Goal: Find specific page/section: Find specific page/section

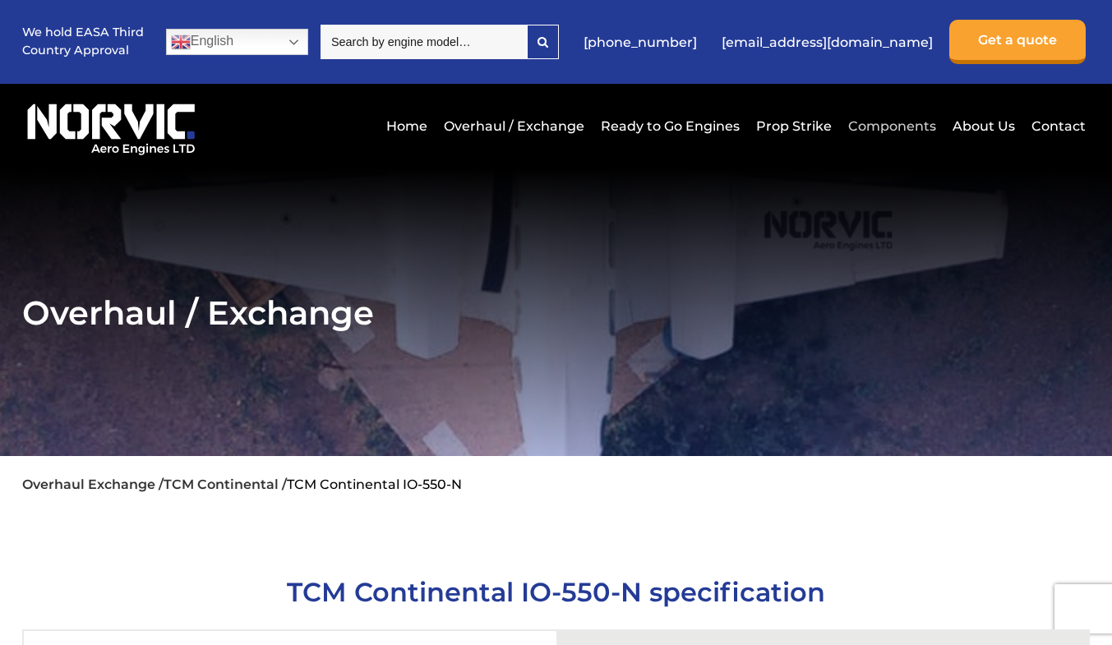
click at [874, 125] on link "Components" at bounding box center [892, 126] width 96 height 40
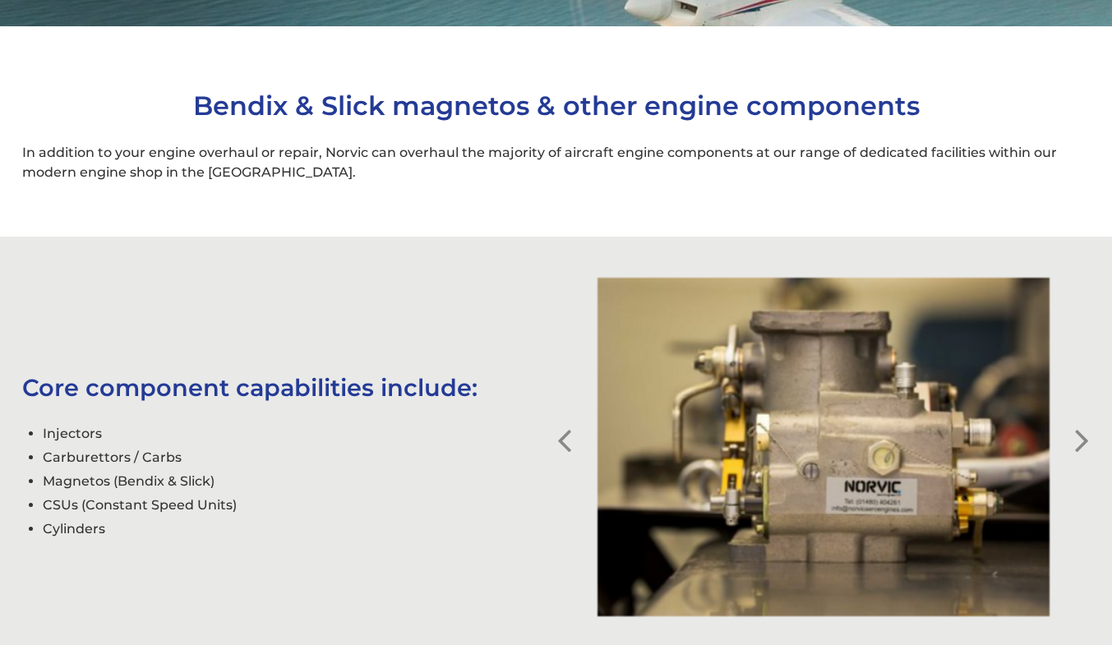
scroll to position [429, 0]
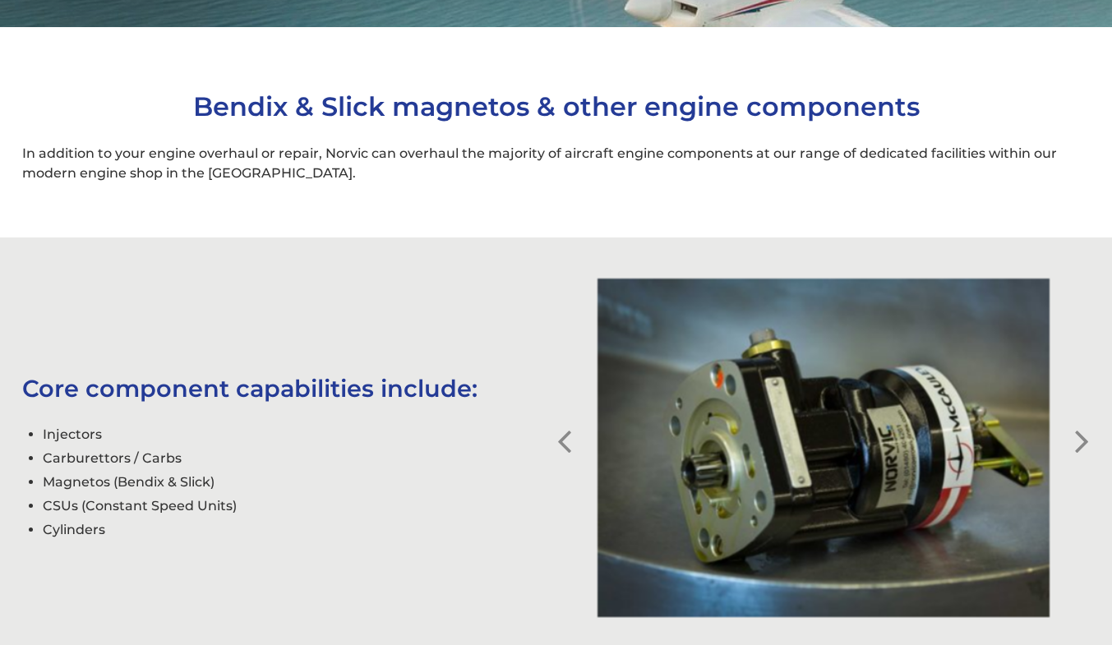
click at [36, 429] on div "Core component capabilities include: Injectors Carburettors / Carbs Magnetos (B…" at bounding box center [289, 447] width 534 height 187
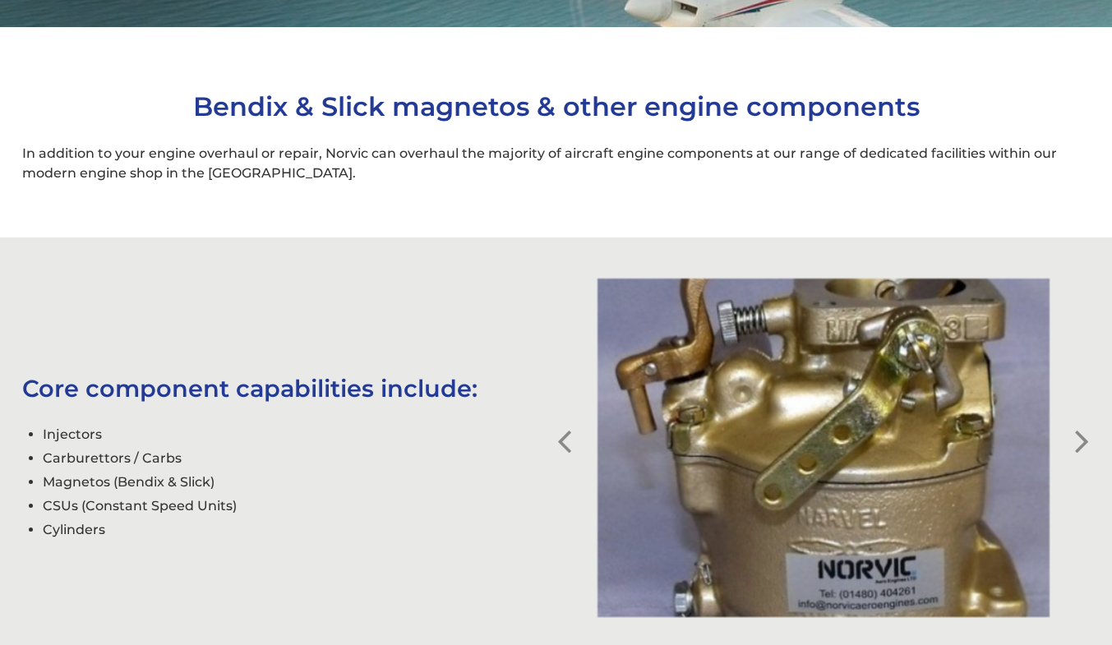
click at [1085, 437] on button "Next" at bounding box center [1081, 429] width 16 height 16
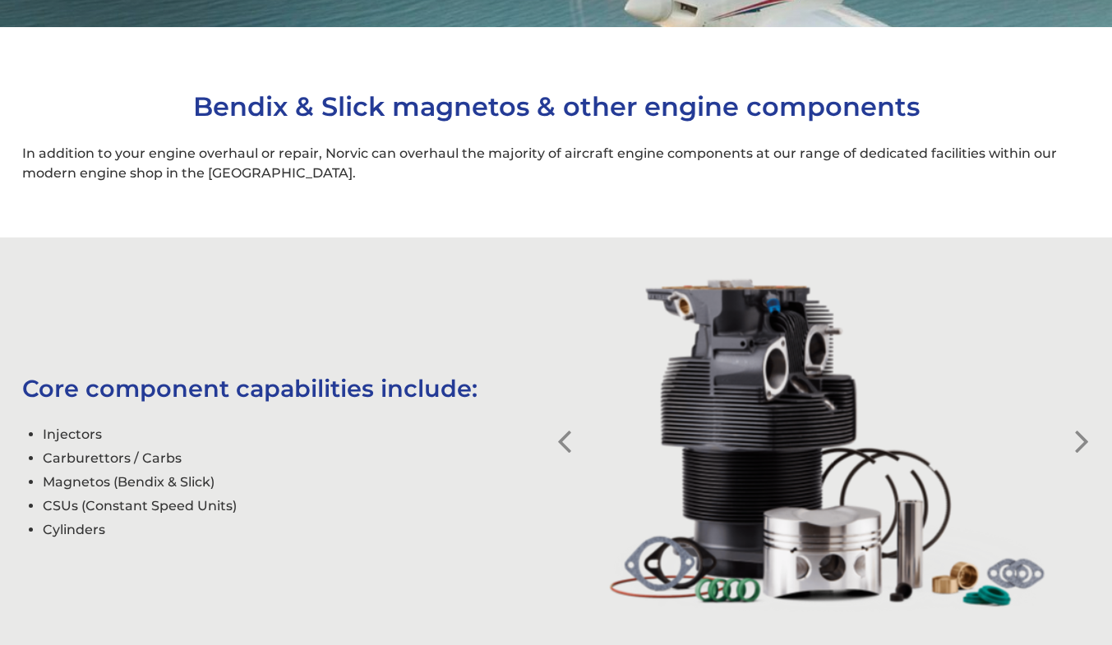
click at [1085, 437] on button "Next" at bounding box center [1081, 429] width 16 height 16
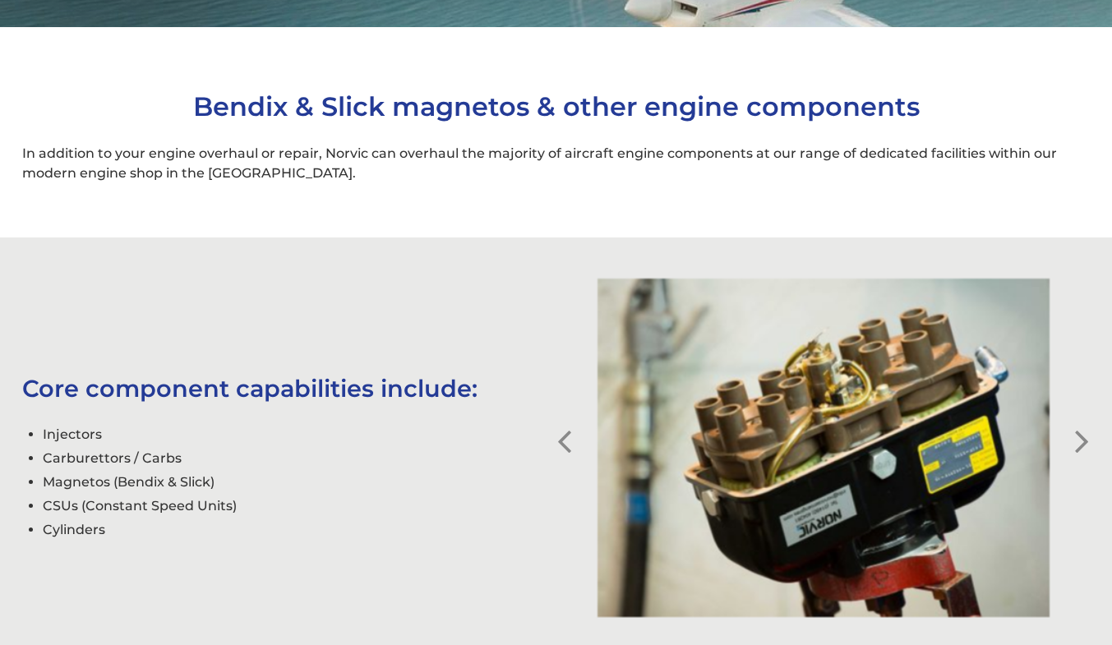
click at [1085, 437] on button "Next" at bounding box center [1081, 429] width 16 height 16
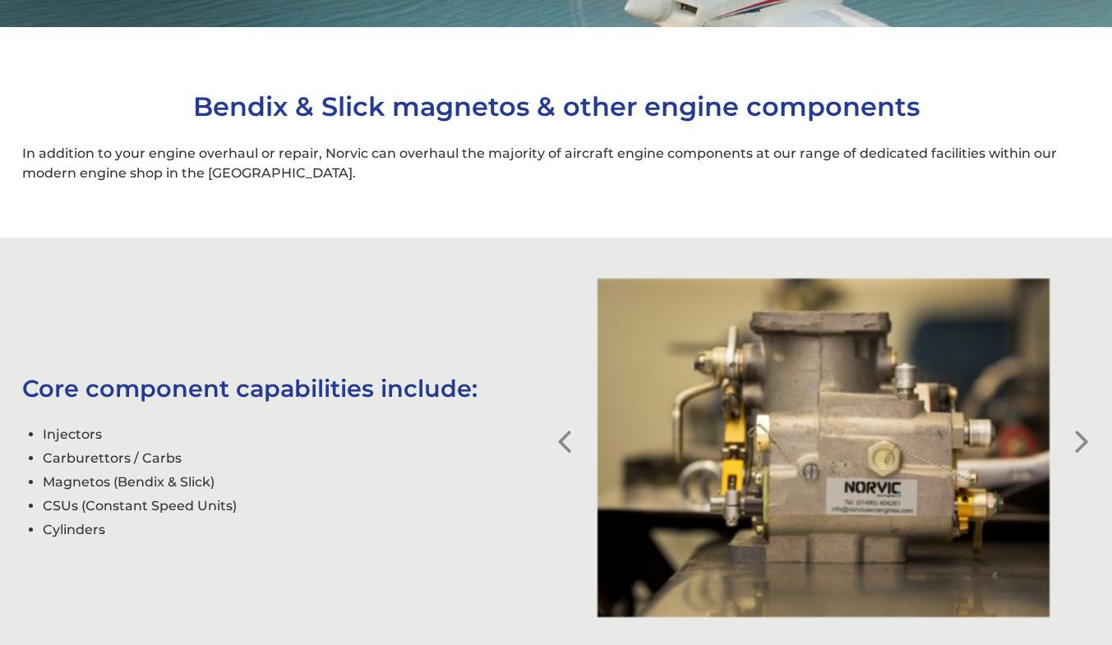
click at [1085, 437] on button "Next" at bounding box center [1081, 429] width 16 height 16
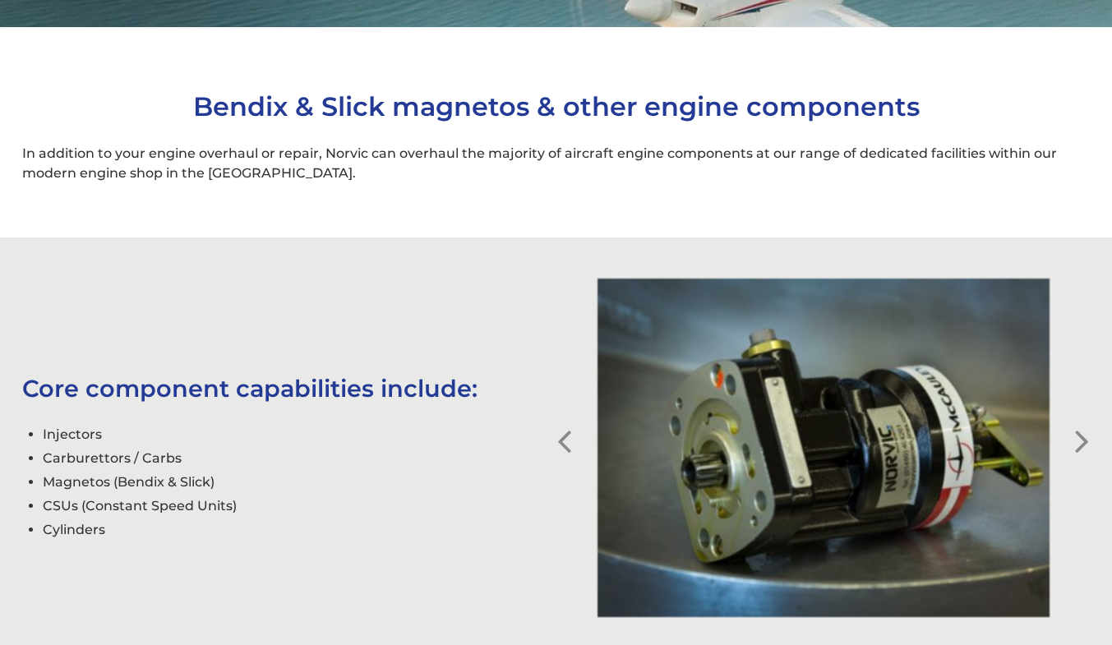
click at [1085, 437] on button "Next" at bounding box center [1081, 429] width 16 height 16
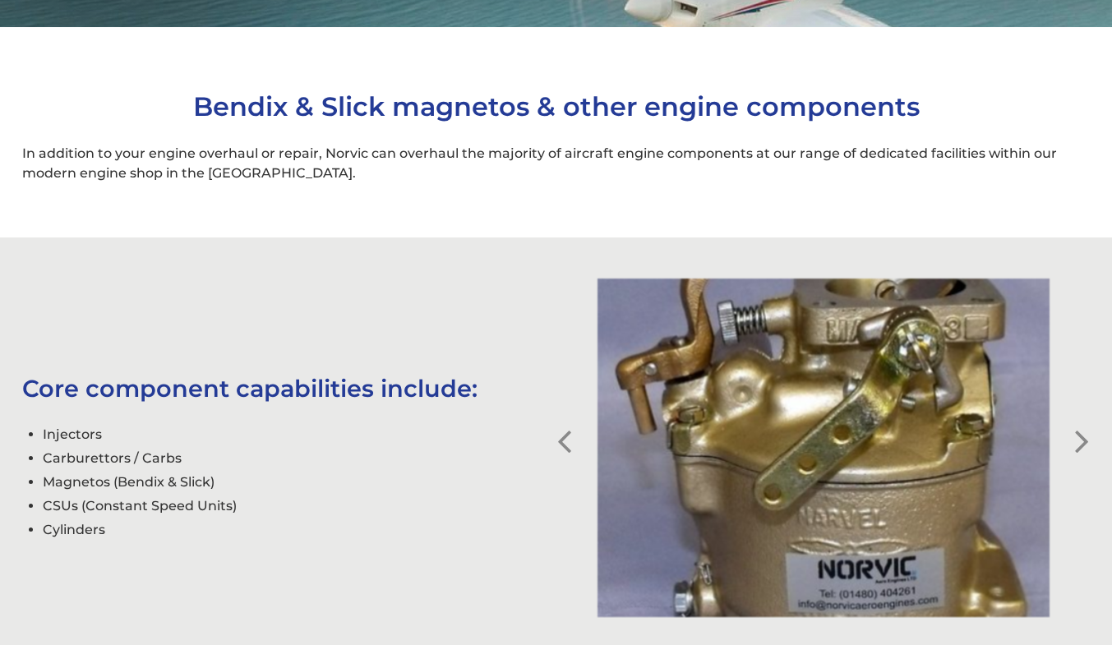
click at [1085, 437] on button "Next" at bounding box center [1081, 429] width 16 height 16
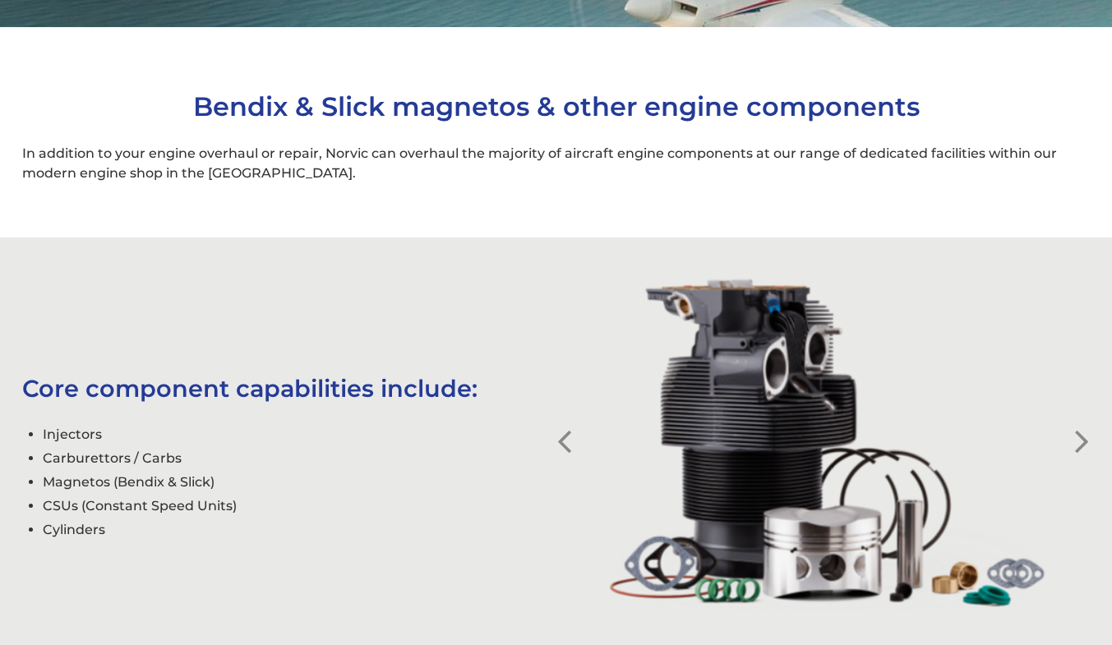
click at [1085, 437] on button "Next" at bounding box center [1081, 429] width 16 height 16
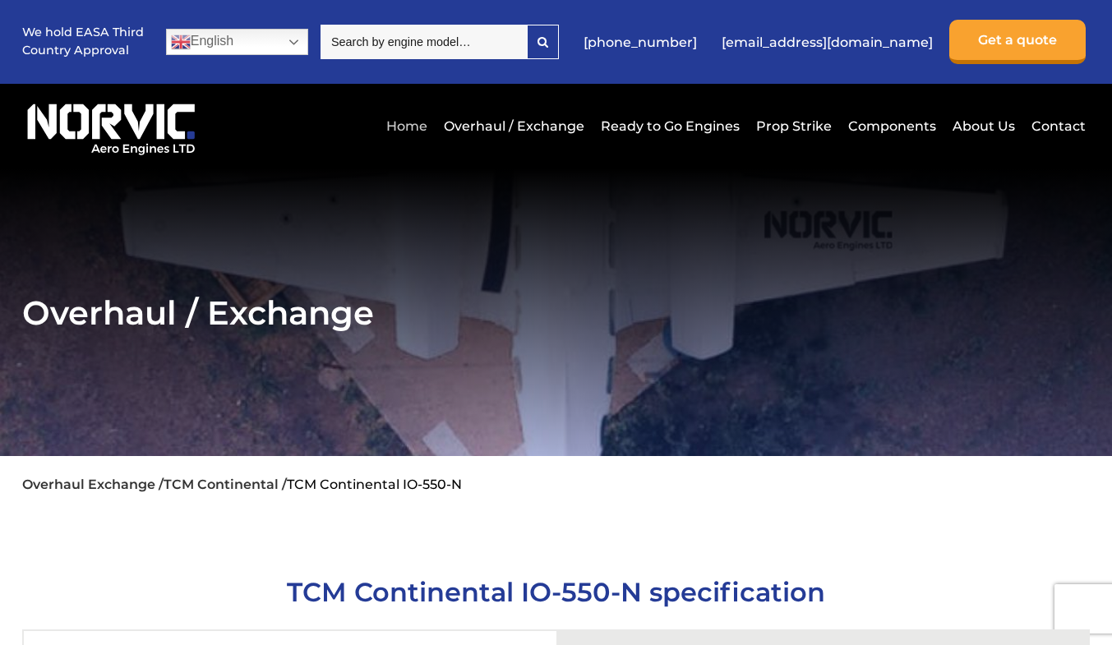
click at [421, 125] on link "Home" at bounding box center [406, 126] width 49 height 40
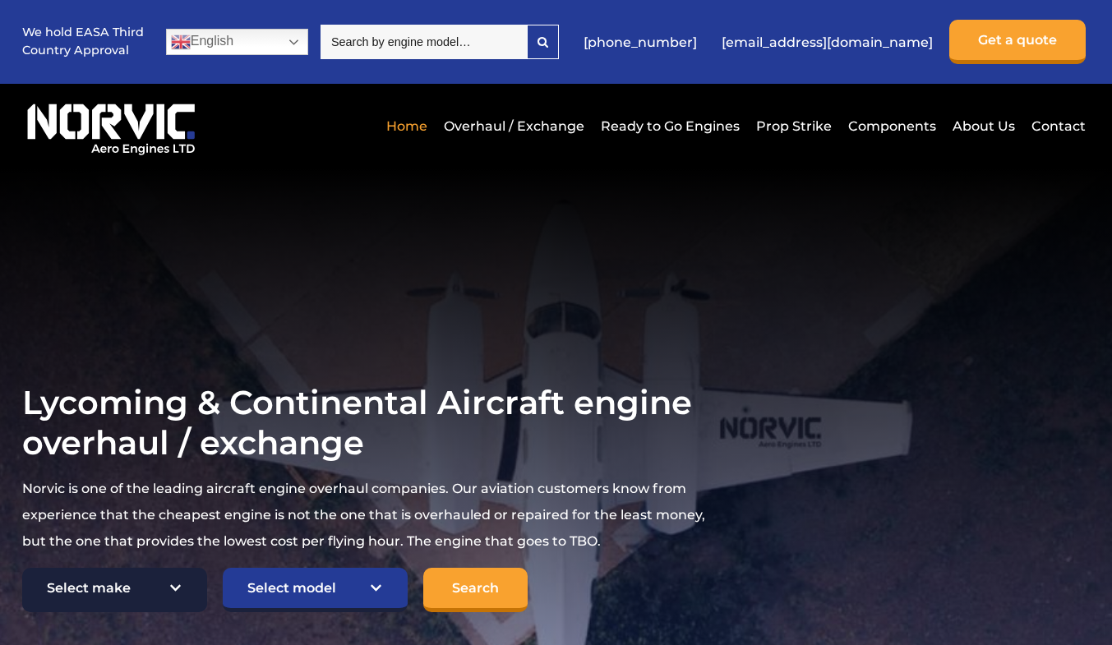
click at [183, 590] on select "Select make TCM Continental Lycoming" at bounding box center [114, 590] width 185 height 44
select select "TCM Continental"
click at [22, 568] on select "Select make TCM Continental Lycoming" at bounding box center [114, 590] width 185 height 44
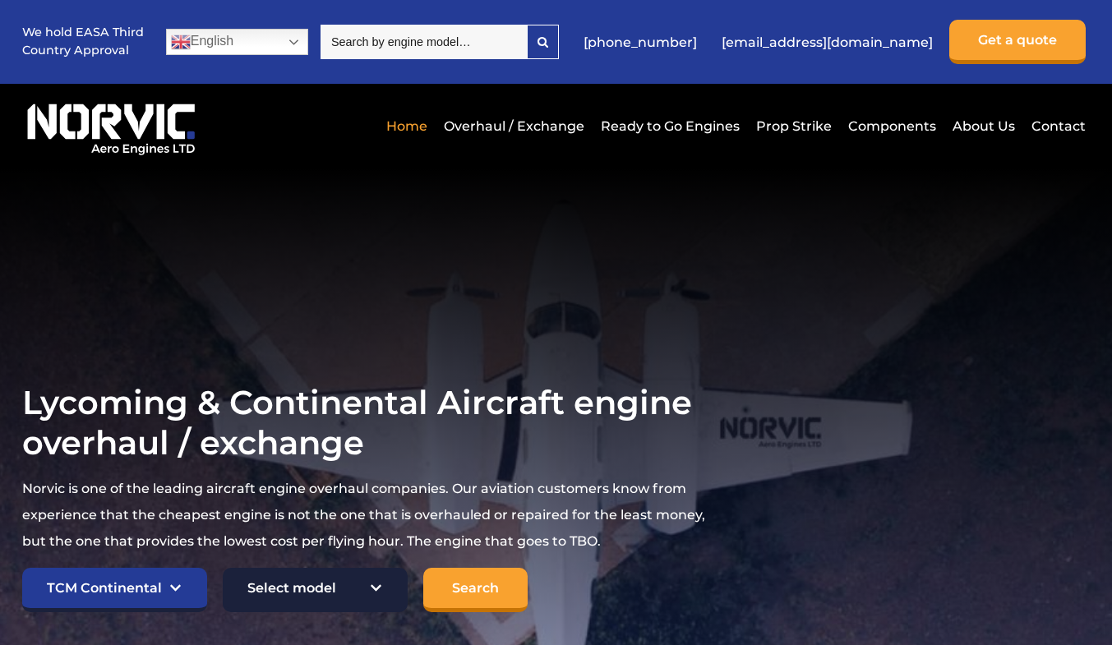
click at [377, 588] on select "Select model American Champion 7KCAB Bellanca Citabria IO-320-E2A Beech 23 Musk…" at bounding box center [315, 590] width 185 height 44
select select "921"
click at [223, 568] on select "Select model American Champion 7KCAB Bellanca Citabria IO-320-E2A Beech 23 Musk…" at bounding box center [315, 590] width 185 height 44
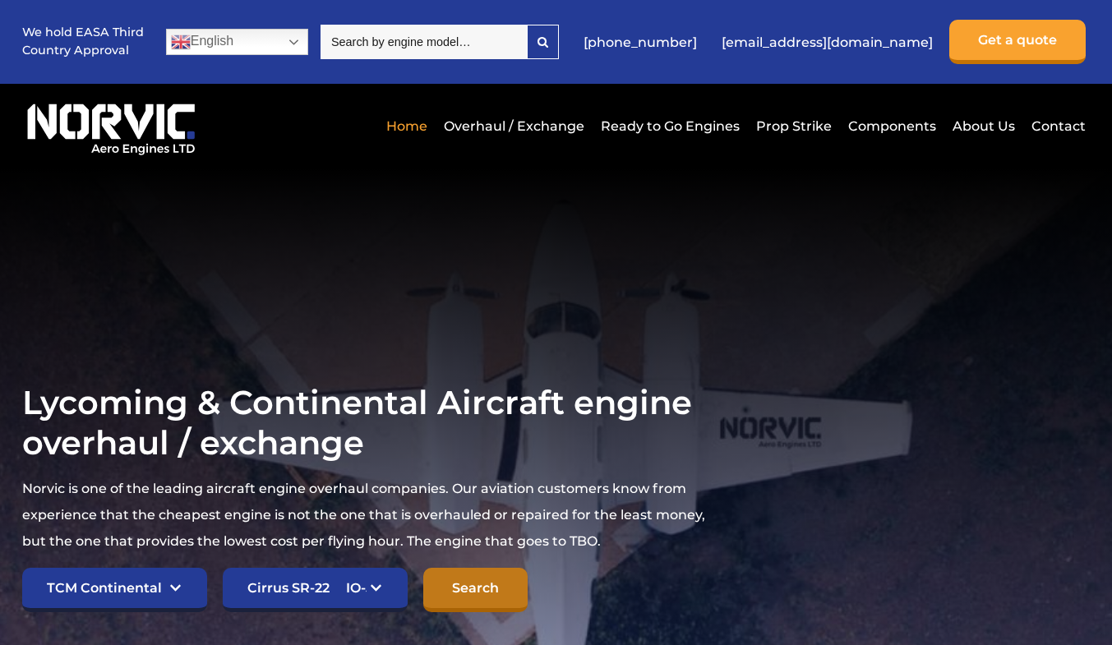
click at [460, 584] on input "Search" at bounding box center [475, 590] width 104 height 44
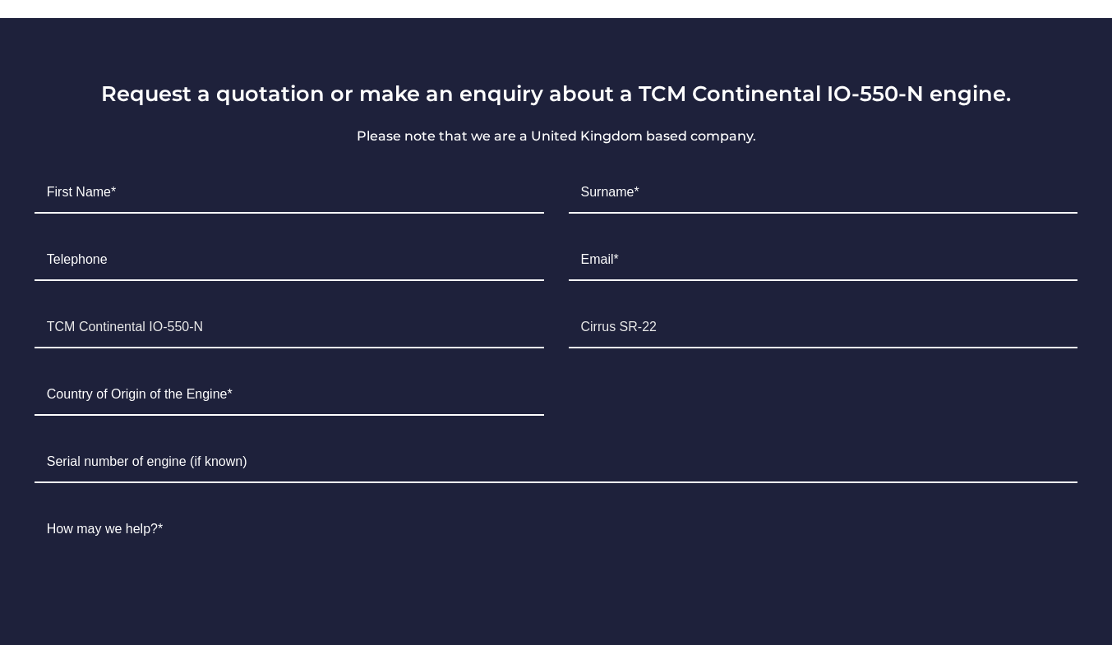
scroll to position [986, 0]
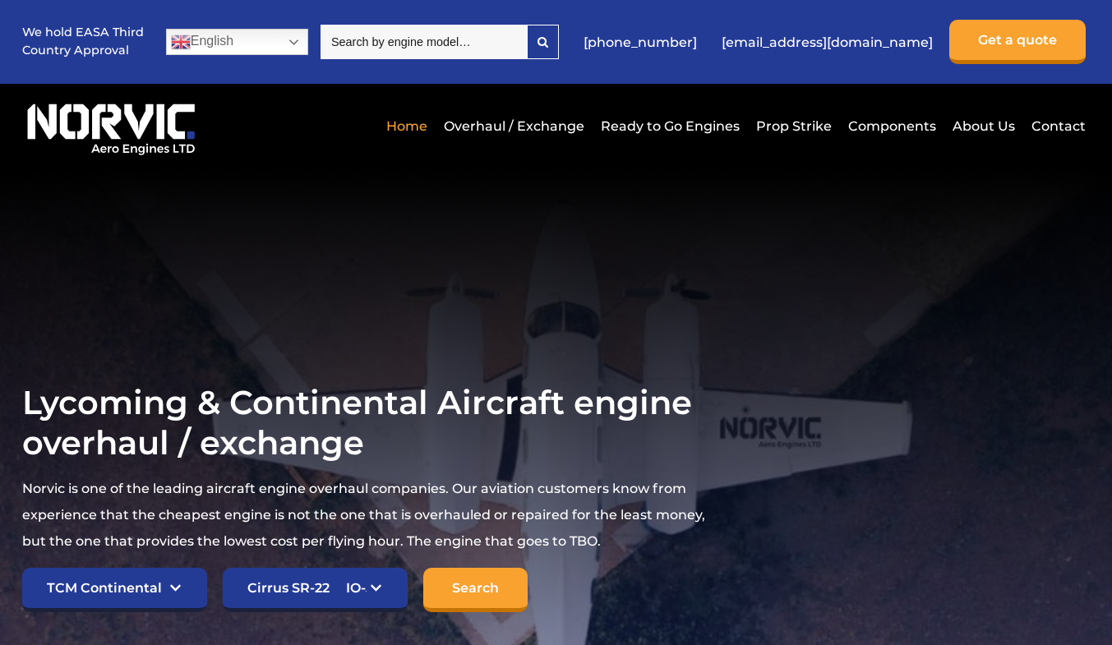
select select "TCM Continental"
select select "921"
